Goal: Contribute content: Add original content to the website for others to see

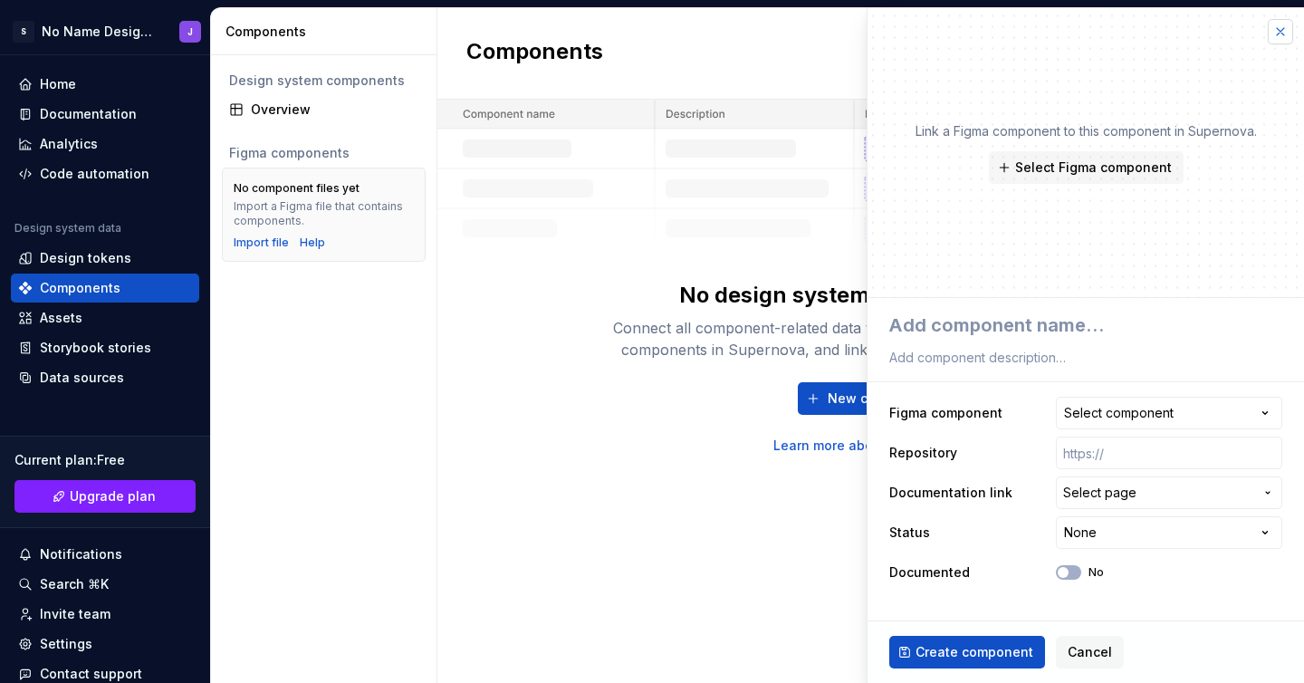
click at [1283, 32] on button "button" at bounding box center [1280, 31] width 25 height 25
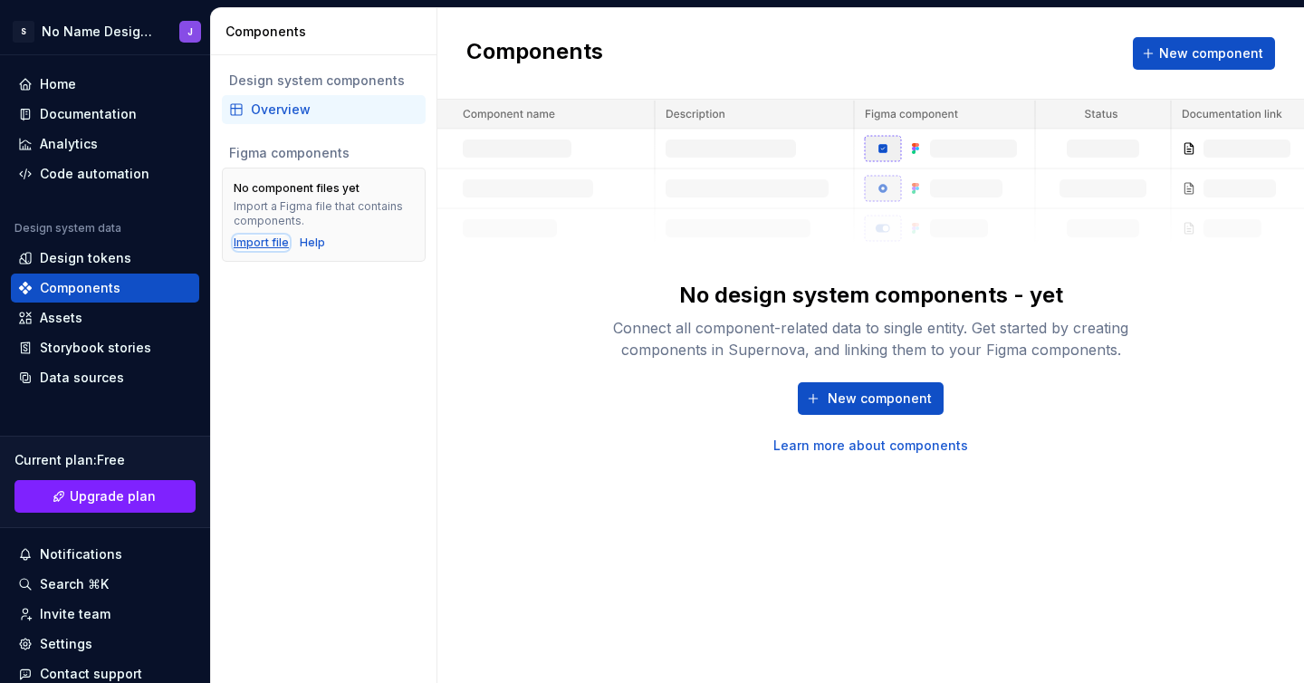
click at [274, 242] on div "Import file" at bounding box center [261, 243] width 55 height 14
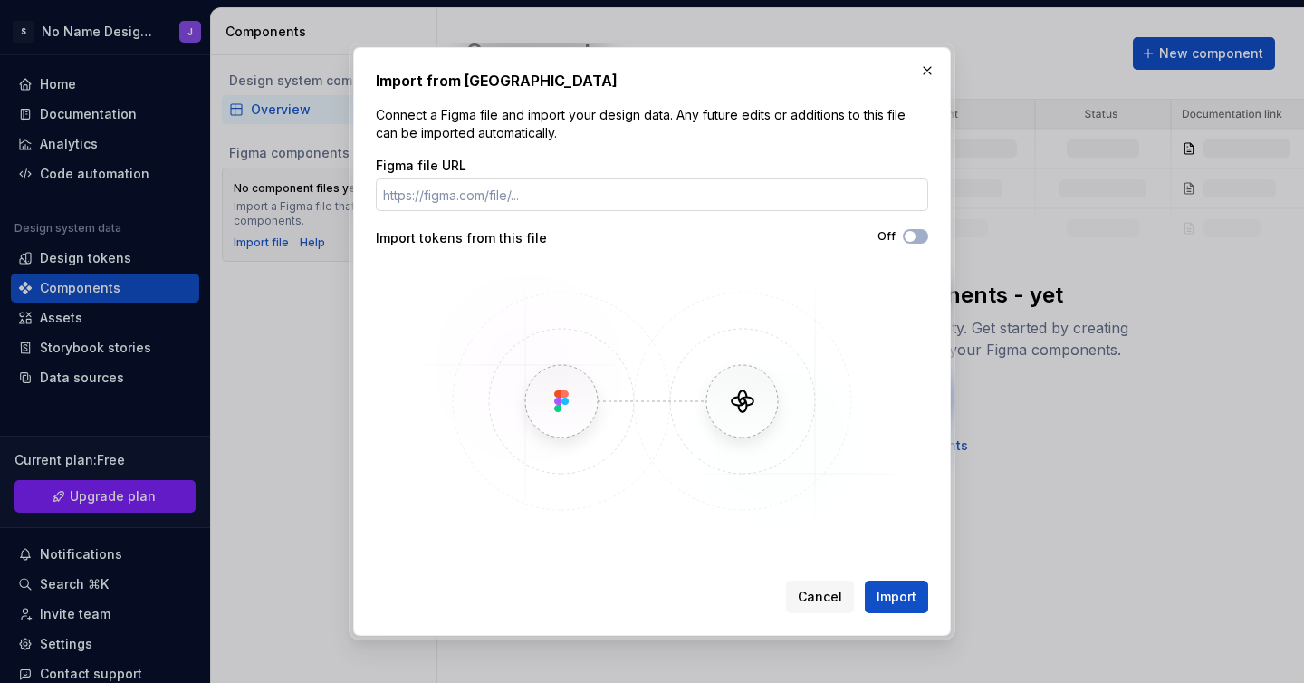
click at [489, 197] on input "Figma file URL" at bounding box center [652, 194] width 553 height 33
type input "[URL][DOMAIN_NAME]"
click at [895, 590] on span "Import" at bounding box center [897, 597] width 40 height 18
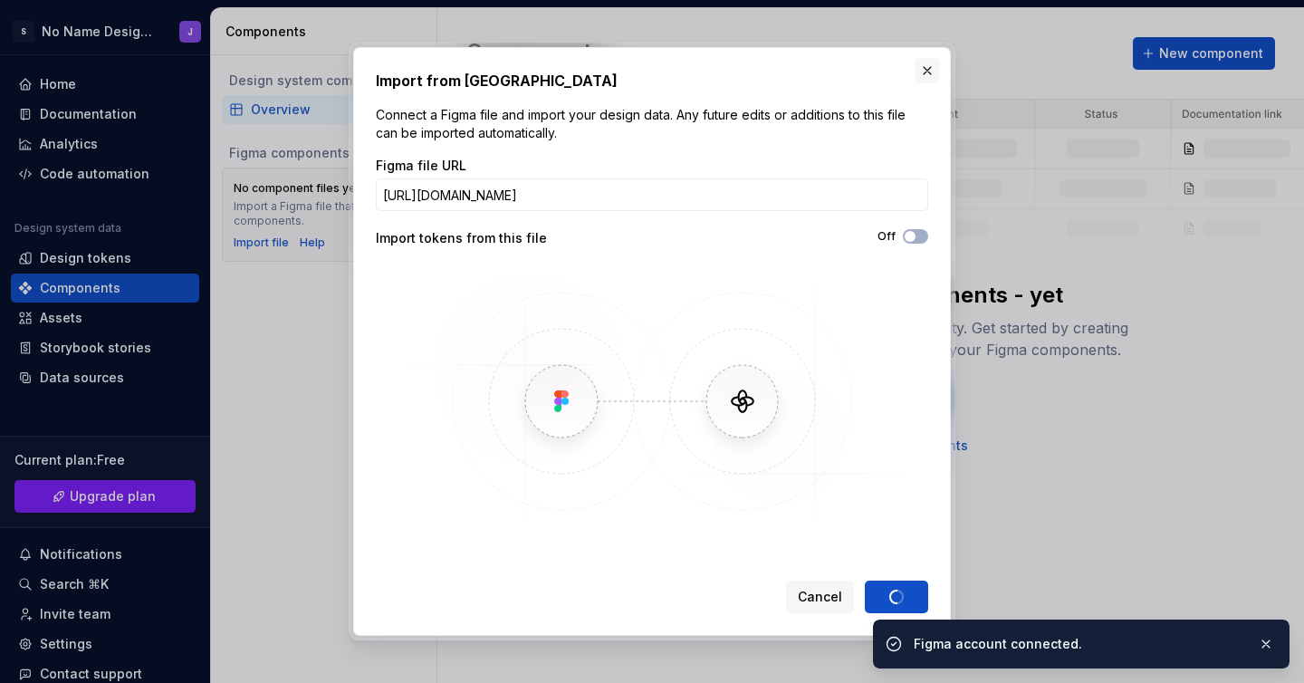
click at [932, 72] on button "button" at bounding box center [927, 70] width 25 height 25
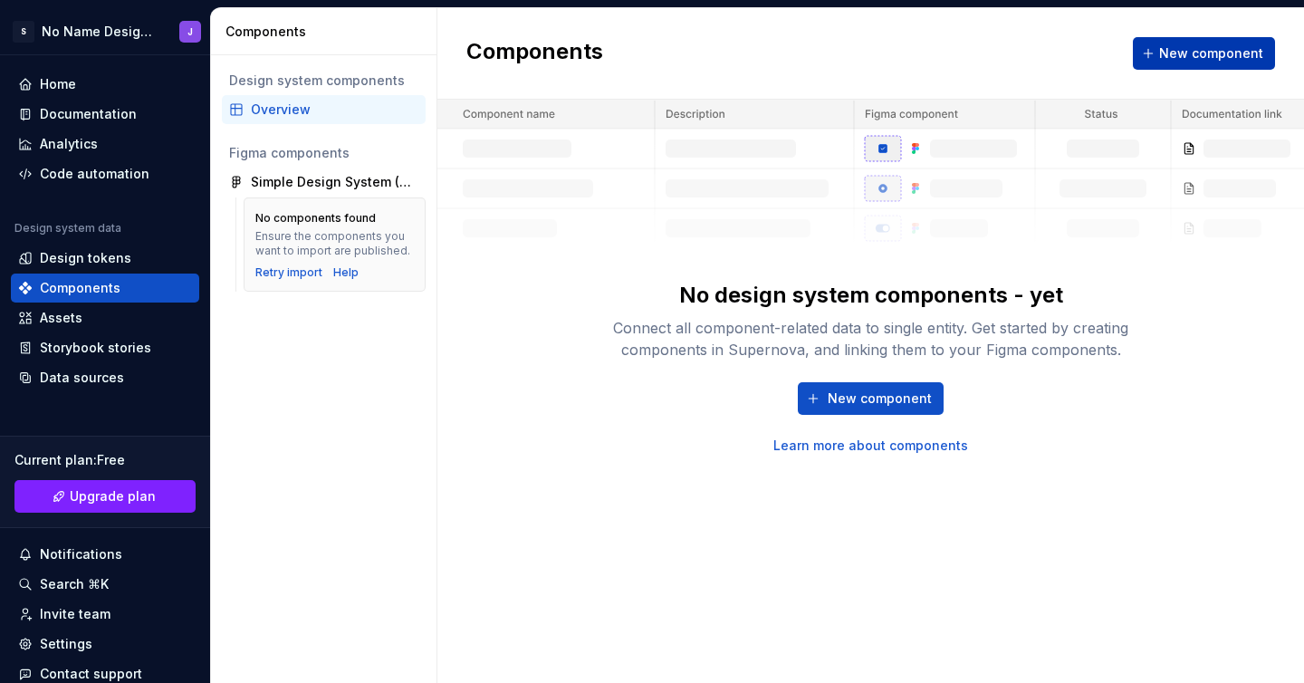
click at [1235, 49] on span "New component" at bounding box center [1212, 53] width 104 height 18
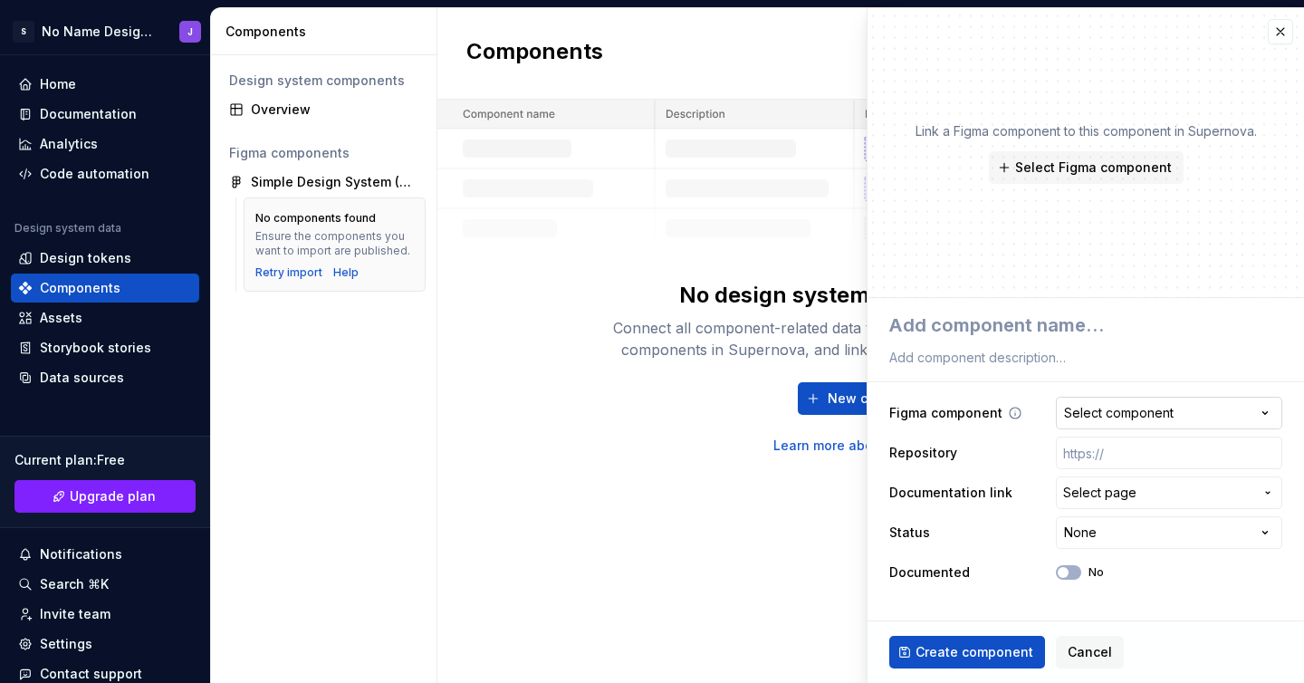
type textarea "*"
click at [1112, 413] on div "Select component" at bounding box center [1119, 413] width 110 height 18
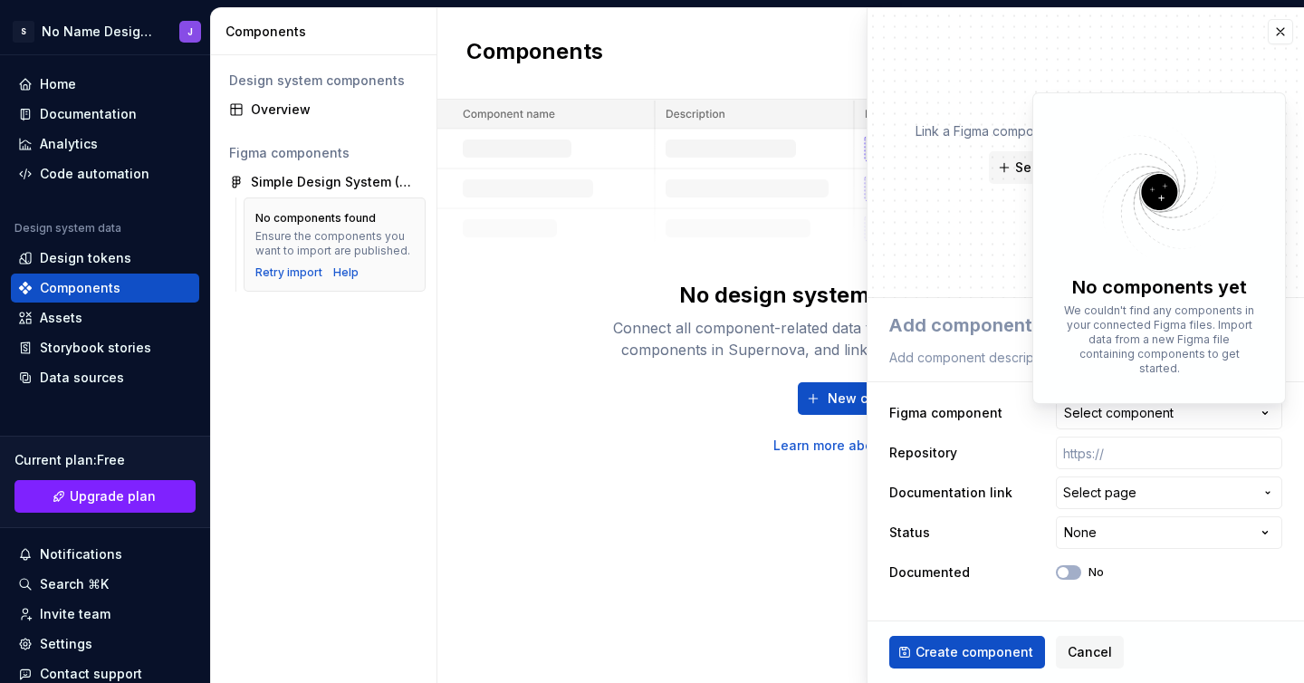
click at [1274, 42] on html "**********" at bounding box center [652, 341] width 1304 height 683
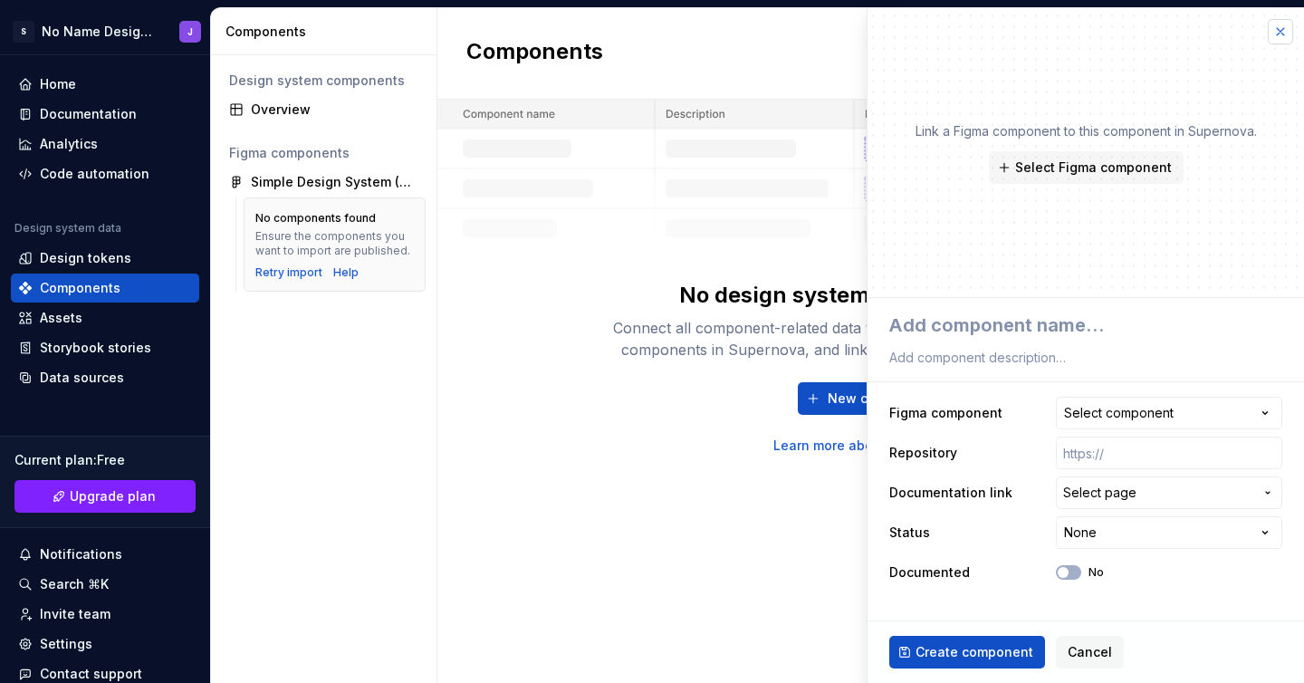
click at [1275, 39] on button "button" at bounding box center [1280, 31] width 25 height 25
